Goal: Task Accomplishment & Management: Complete application form

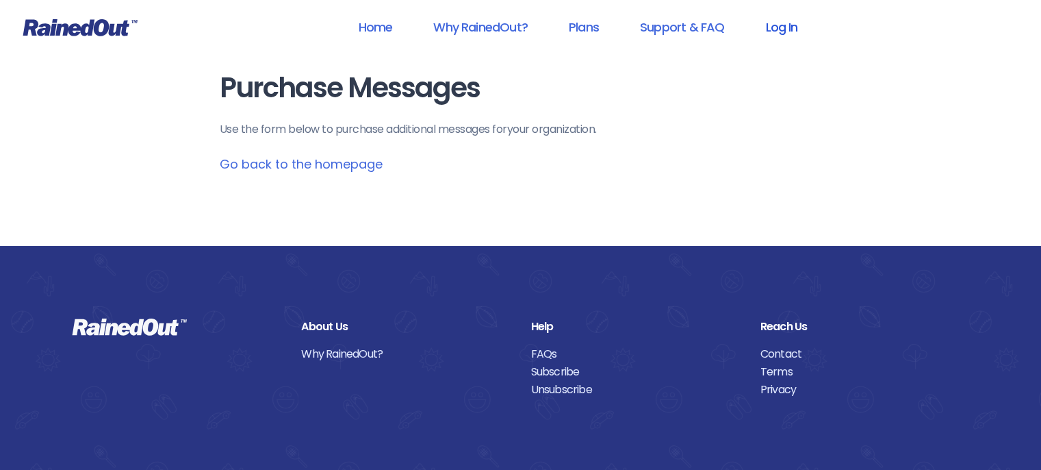
click at [780, 31] on link "Log In" at bounding box center [782, 27] width 68 height 31
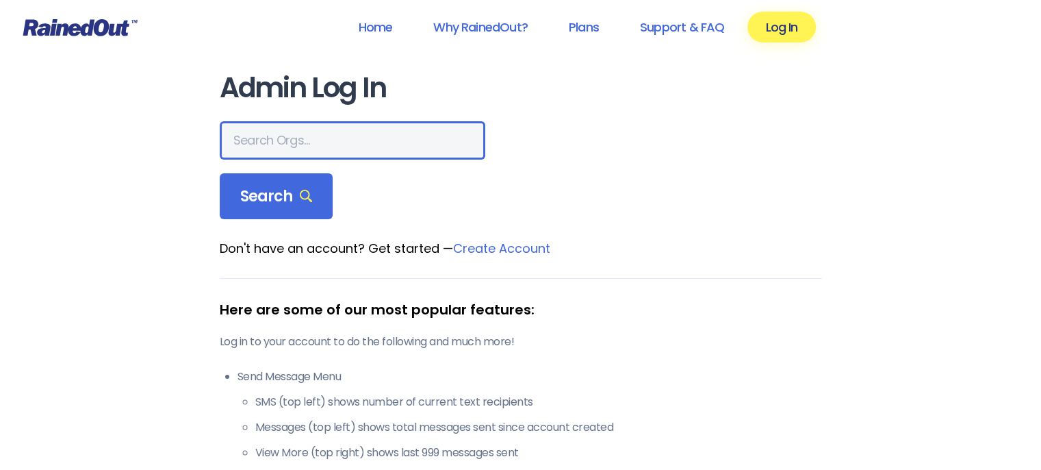
click at [246, 136] on input "text" at bounding box center [353, 140] width 266 height 38
type input "ltp [PERSON_NAME]"
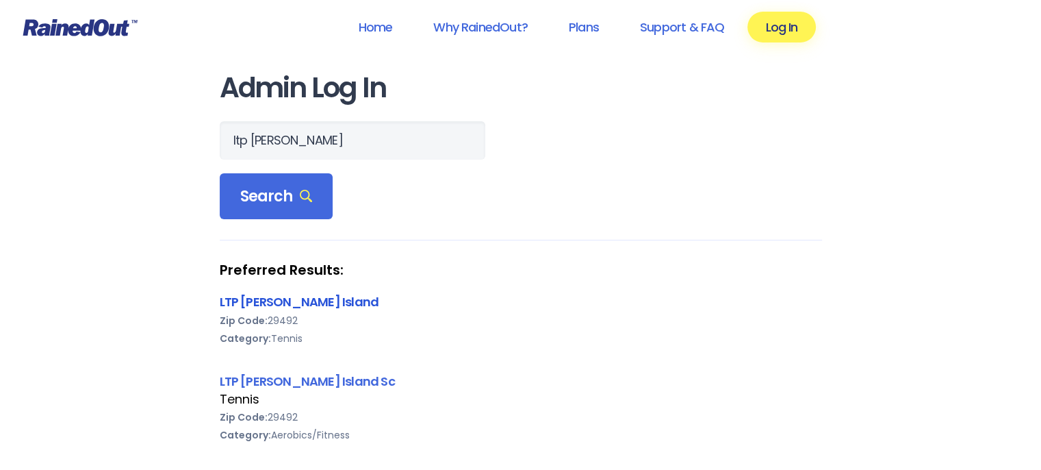
click at [264, 305] on link "LTP [PERSON_NAME] Island" at bounding box center [300, 301] width 160 height 17
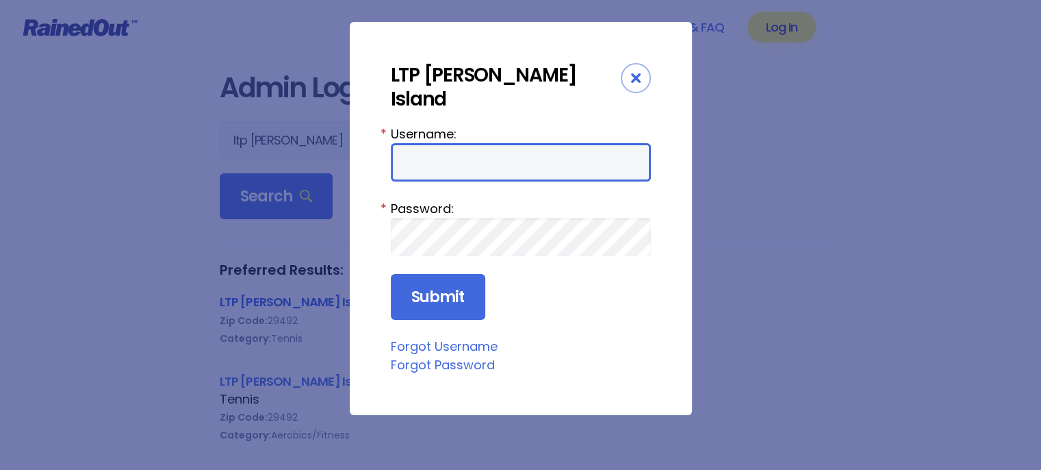
type input "tennis"
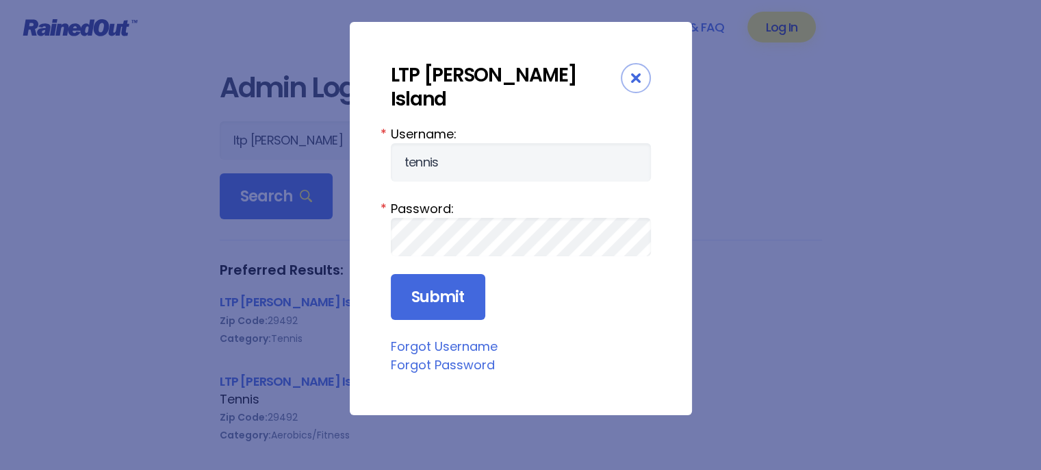
drag, startPoint x: 402, startPoint y: 283, endPoint x: 743, endPoint y: 298, distance: 341.3
click at [743, 298] on div "LTP [PERSON_NAME] Island Username: tennis * Password: * Submit Forgot Username …" at bounding box center [520, 235] width 1041 height 470
click at [437, 274] on input "Submit" at bounding box center [438, 297] width 94 height 47
